Goal: Task Accomplishment & Management: Use online tool/utility

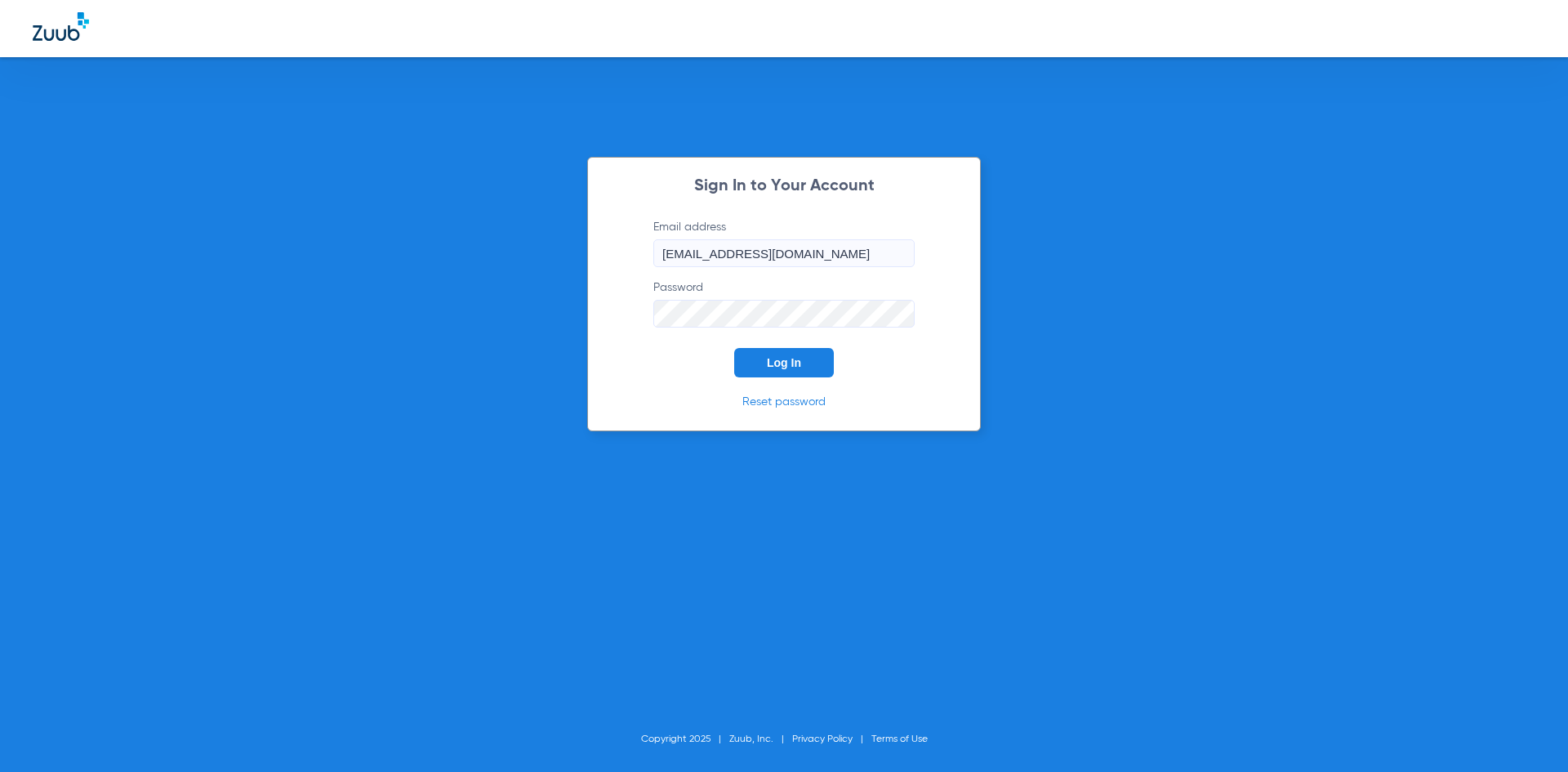
click at [784, 360] on span "Log In" at bounding box center [784, 362] width 34 height 13
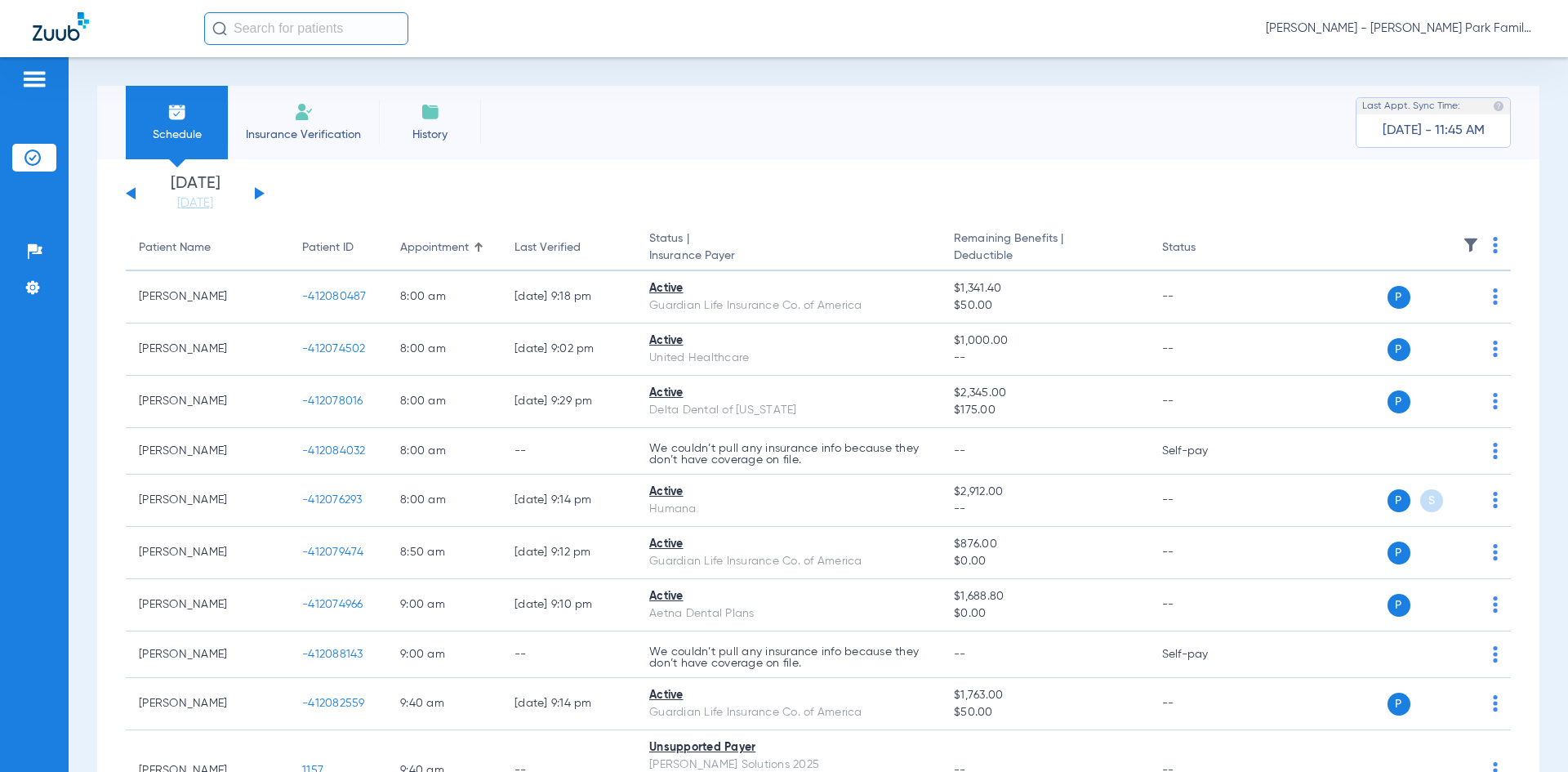
click at [258, 186] on div "[DATE] [DATE] [DATE] [DATE] [DATE] [DATE] [DATE] [DATE] [DATE] [DATE] [DATE] [D…" at bounding box center [195, 194] width 139 height 36
click at [259, 190] on button at bounding box center [259, 194] width 10 height 13
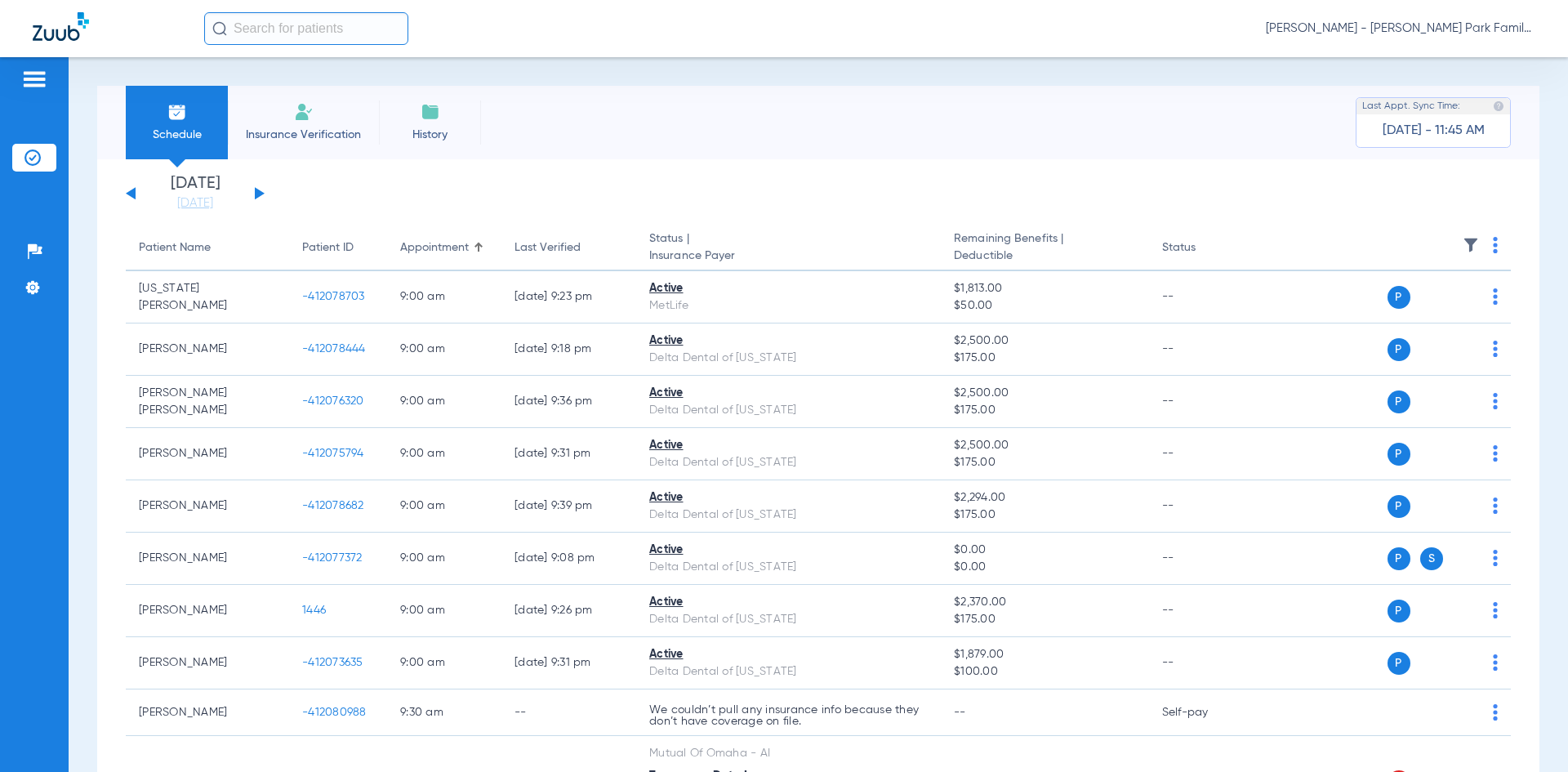
click at [1463, 243] on img at bounding box center [1471, 245] width 16 height 16
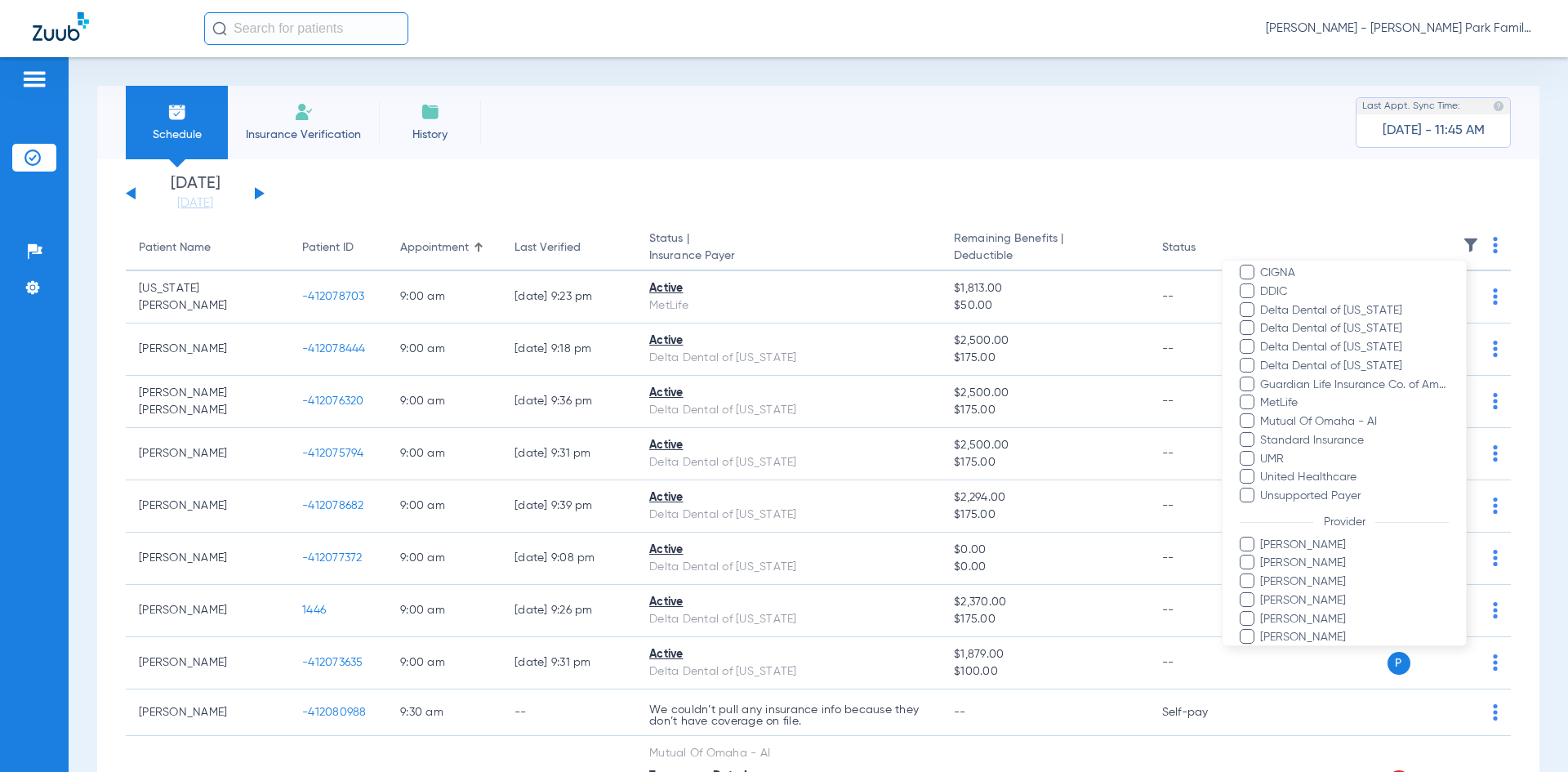
scroll to position [245, 0]
click at [1248, 534] on span at bounding box center [1247, 535] width 14 height 14
click at [1262, 547] on input "[PERSON_NAME]" at bounding box center [1262, 547] width 0 height 0
click at [1252, 614] on span at bounding box center [1247, 609] width 14 height 14
click at [1262, 621] on input "[PERSON_NAME]" at bounding box center [1262, 621] width 0 height 0
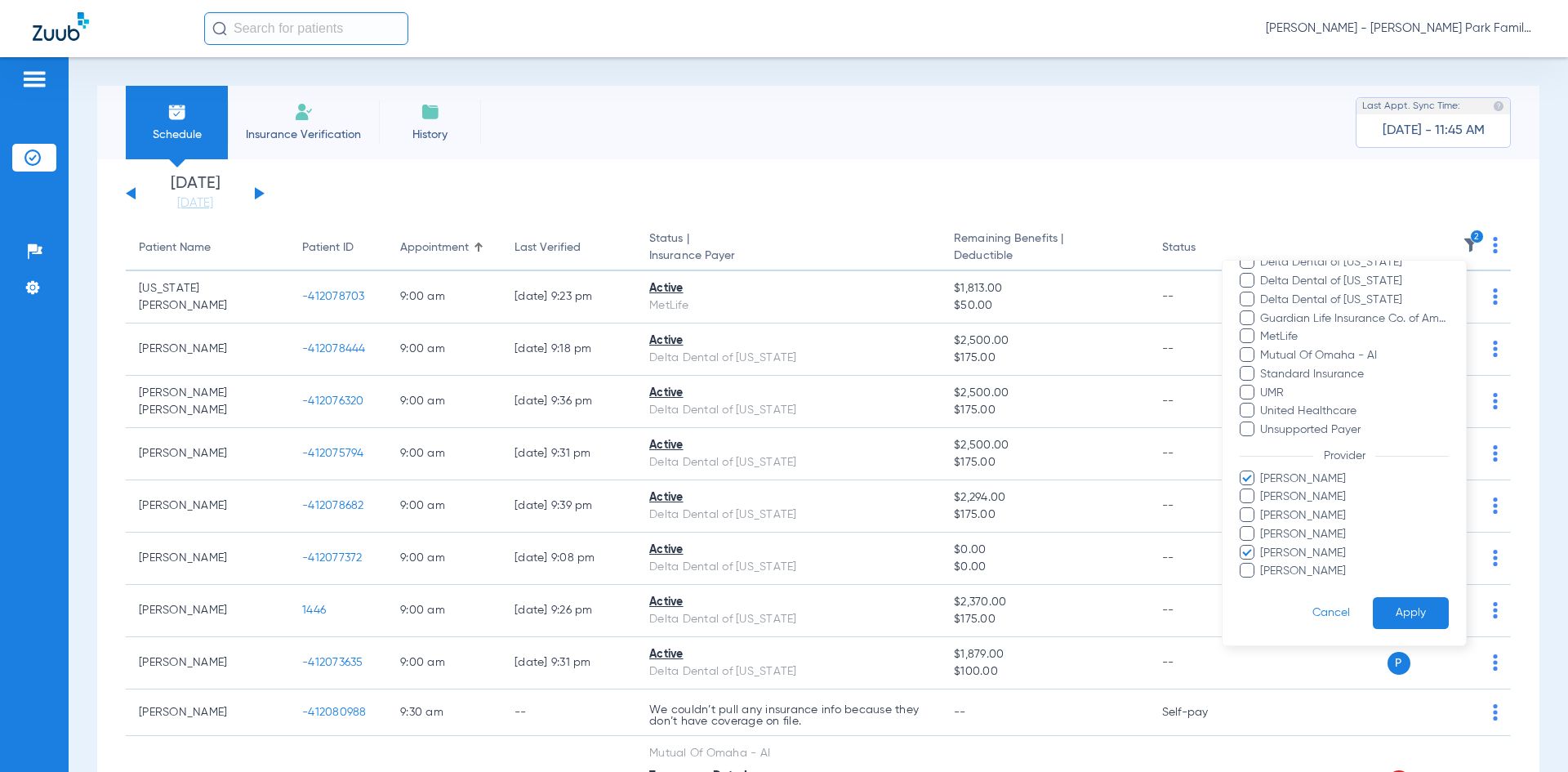
scroll to position [303, 0]
click at [1375, 616] on button "Apply" at bounding box center [1410, 612] width 76 height 32
